Goal: Task Accomplishment & Management: Manage account settings

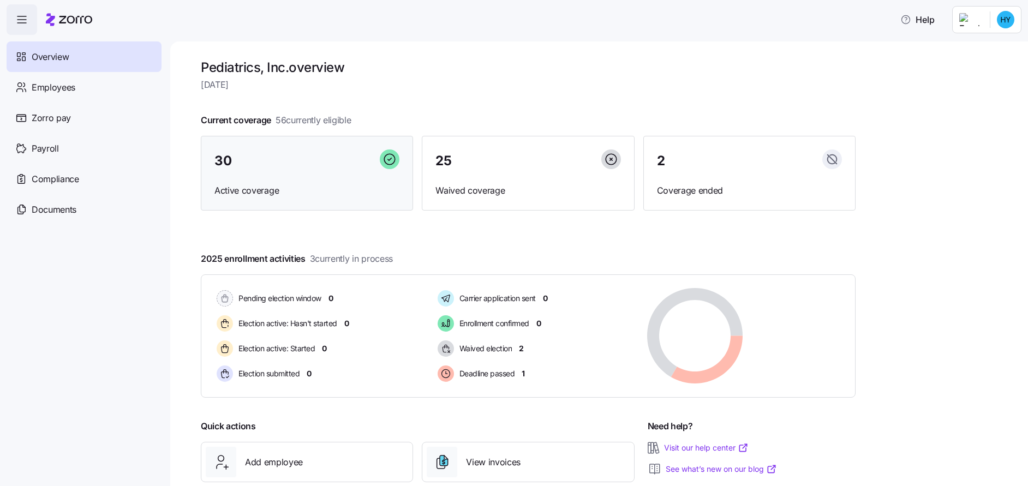
click at [246, 187] on span "Active coverage" at bounding box center [306, 191] width 185 height 14
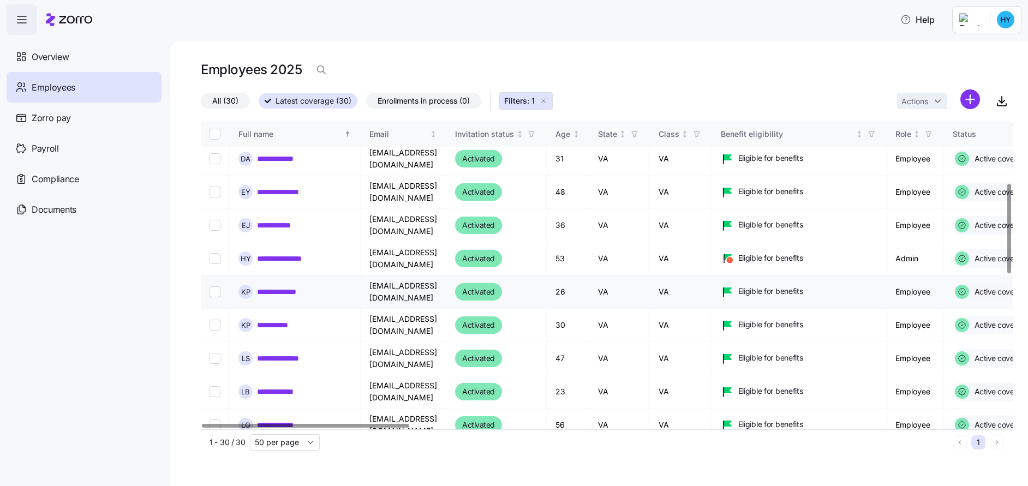
scroll to position [218, 0]
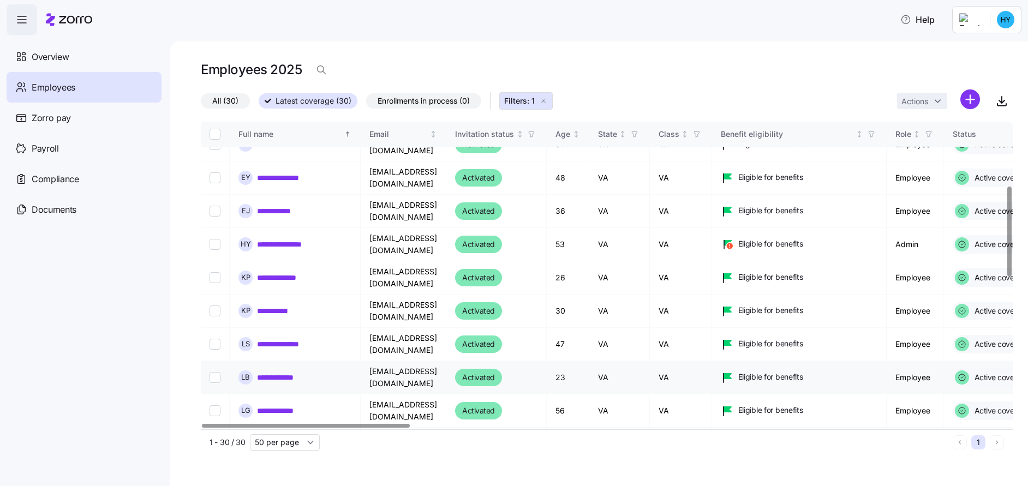
click at [288, 376] on link "**********" at bounding box center [282, 377] width 50 height 11
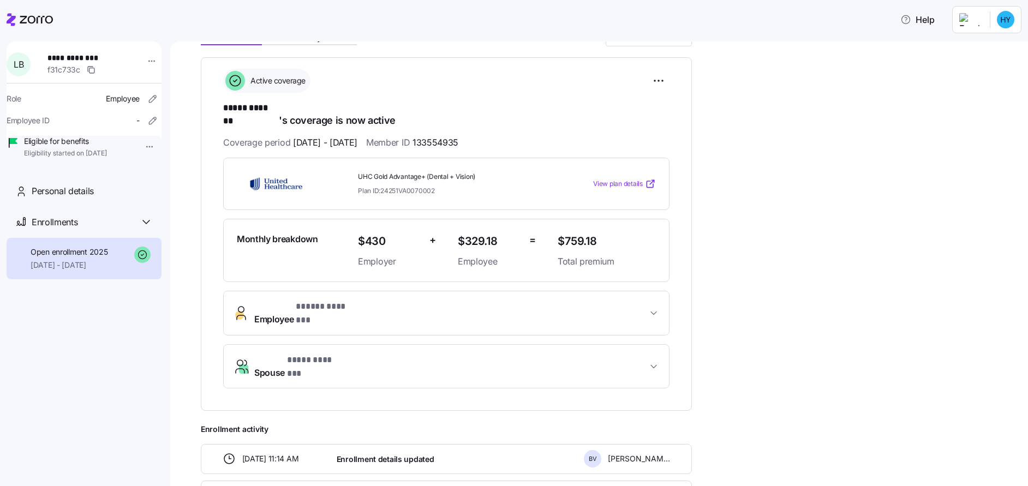
scroll to position [164, 0]
